Goal: Task Accomplishment & Management: Manage account settings

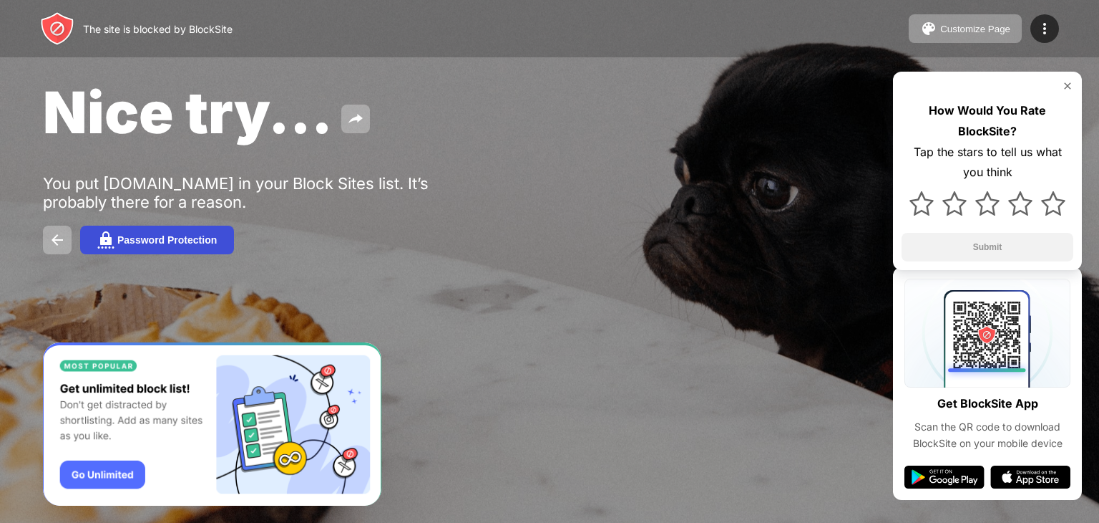
click at [169, 246] on div "Password Protection" at bounding box center [166, 239] width 99 height 11
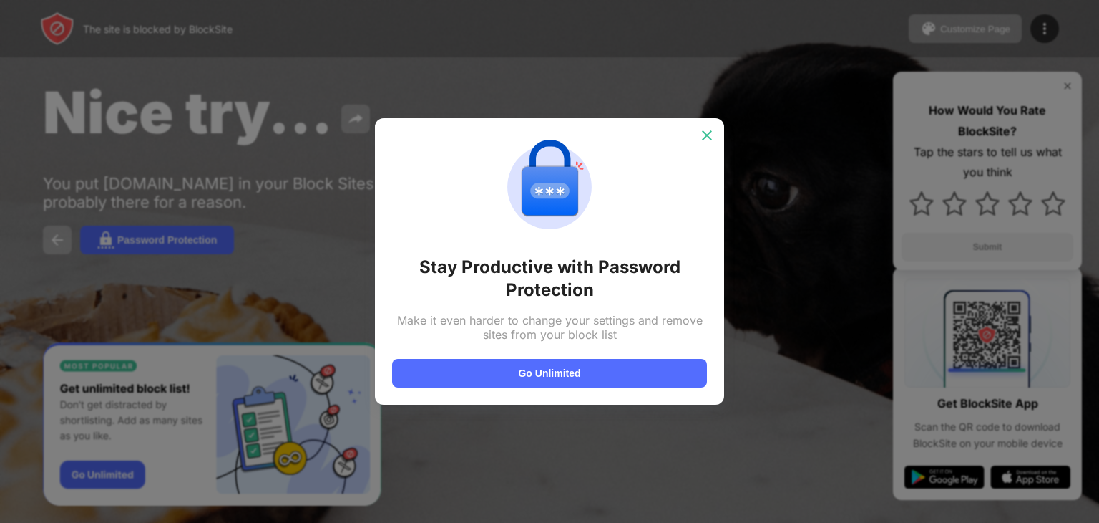
click at [710, 137] on img at bounding box center [707, 135] width 14 height 14
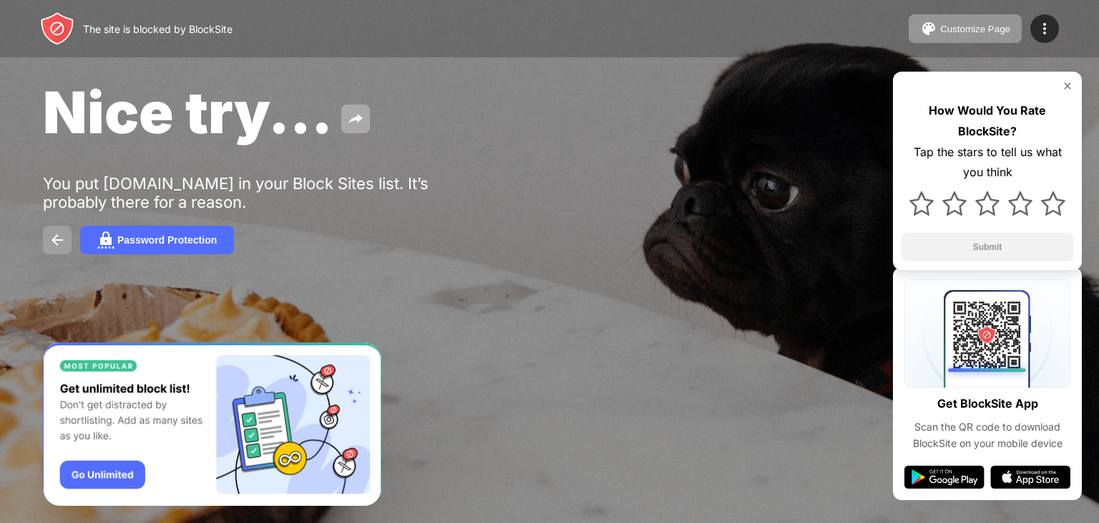
click at [62, 246] on img at bounding box center [57, 239] width 17 height 17
